Goal: Task Accomplishment & Management: Manage account settings

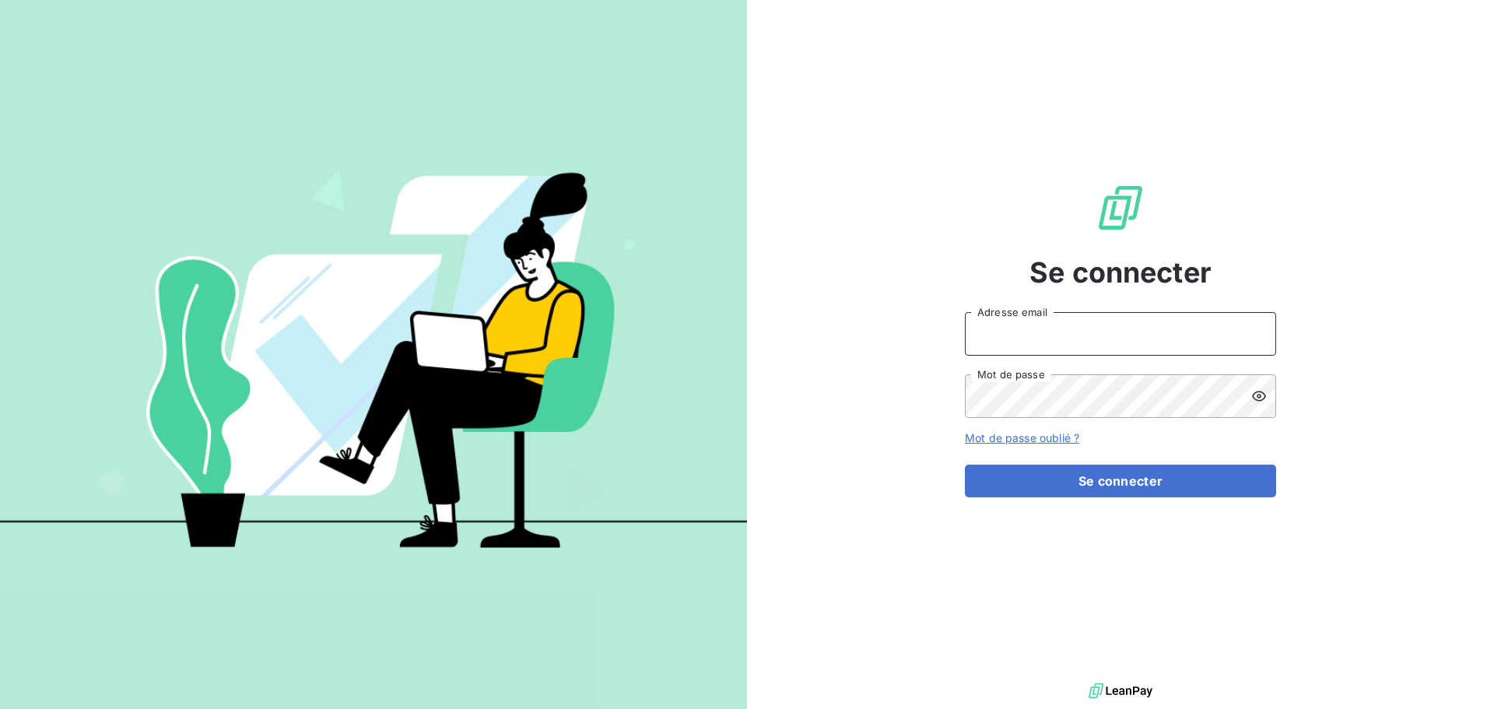
type input "[PERSON_NAME][EMAIL_ADDRESS][PERSON_NAME][DOMAIN_NAME]"
click at [1100, 330] on input "[PERSON_NAME][EMAIL_ADDRESS][PERSON_NAME][DOMAIN_NAME]" at bounding box center [1120, 334] width 311 height 44
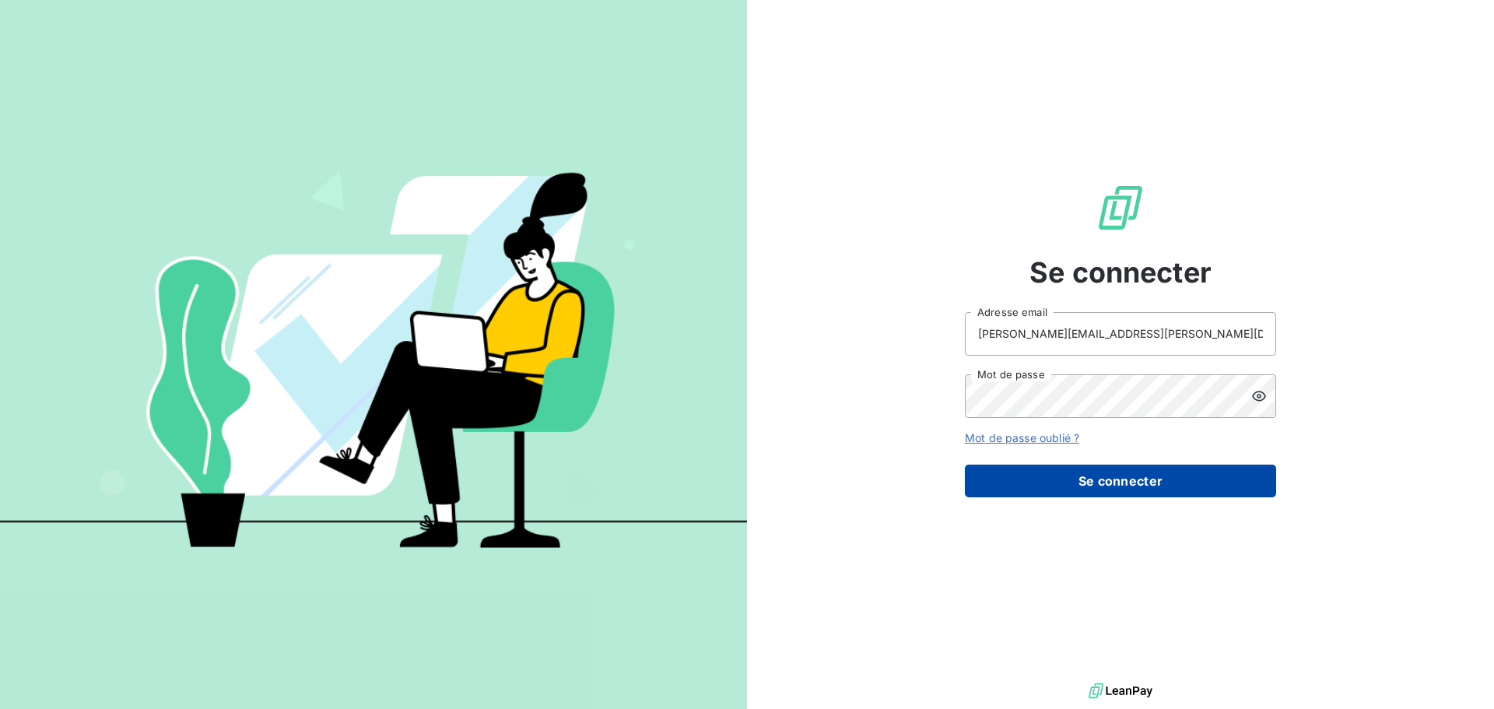
click at [1089, 494] on button "Se connecter" at bounding box center [1120, 481] width 311 height 33
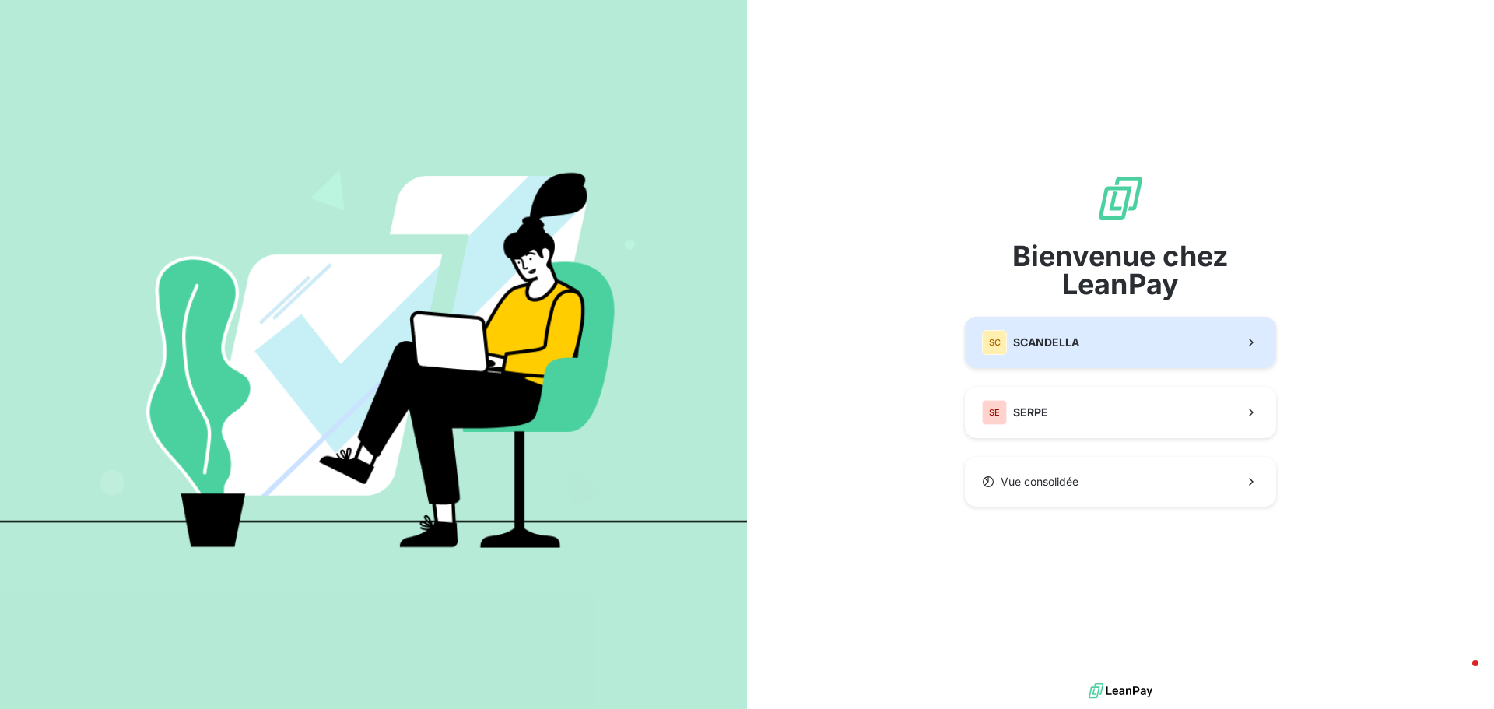
click at [1063, 346] on span "SCANDELLA" at bounding box center [1046, 343] width 66 height 16
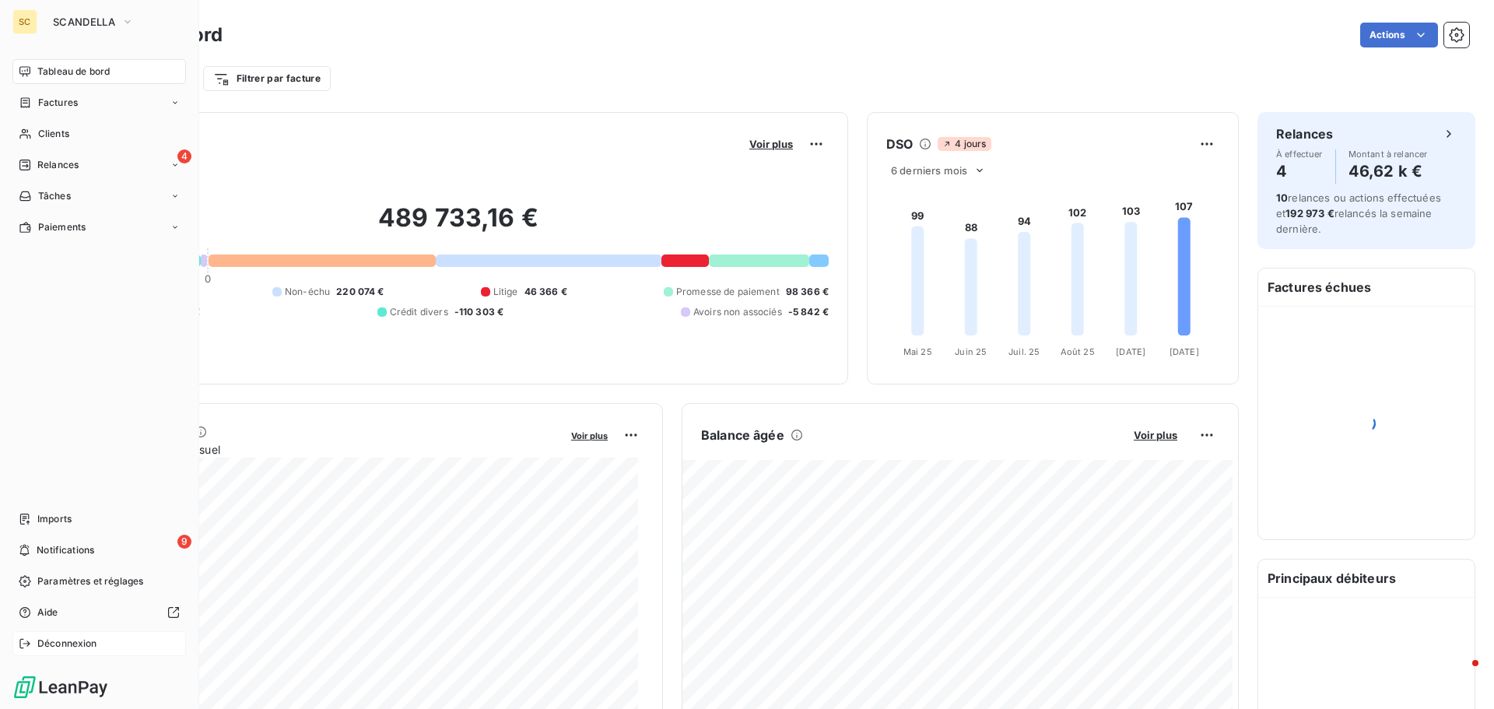
click at [68, 647] on span "Déconnexion" at bounding box center [67, 644] width 60 height 14
